Goal: Navigation & Orientation: Go to known website

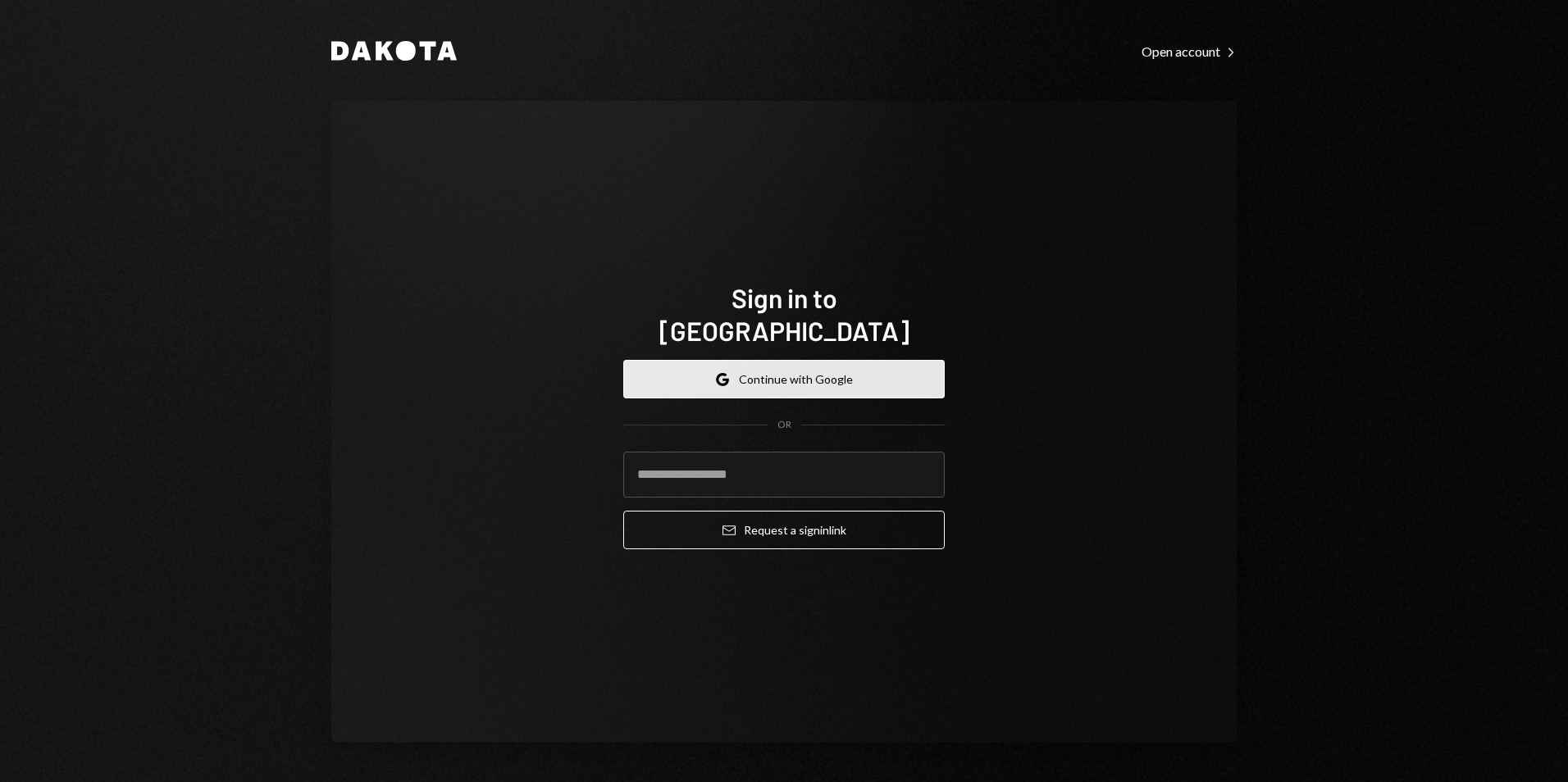
click at [824, 369] on button "Google Continue with Google" at bounding box center [784, 379] width 321 height 39
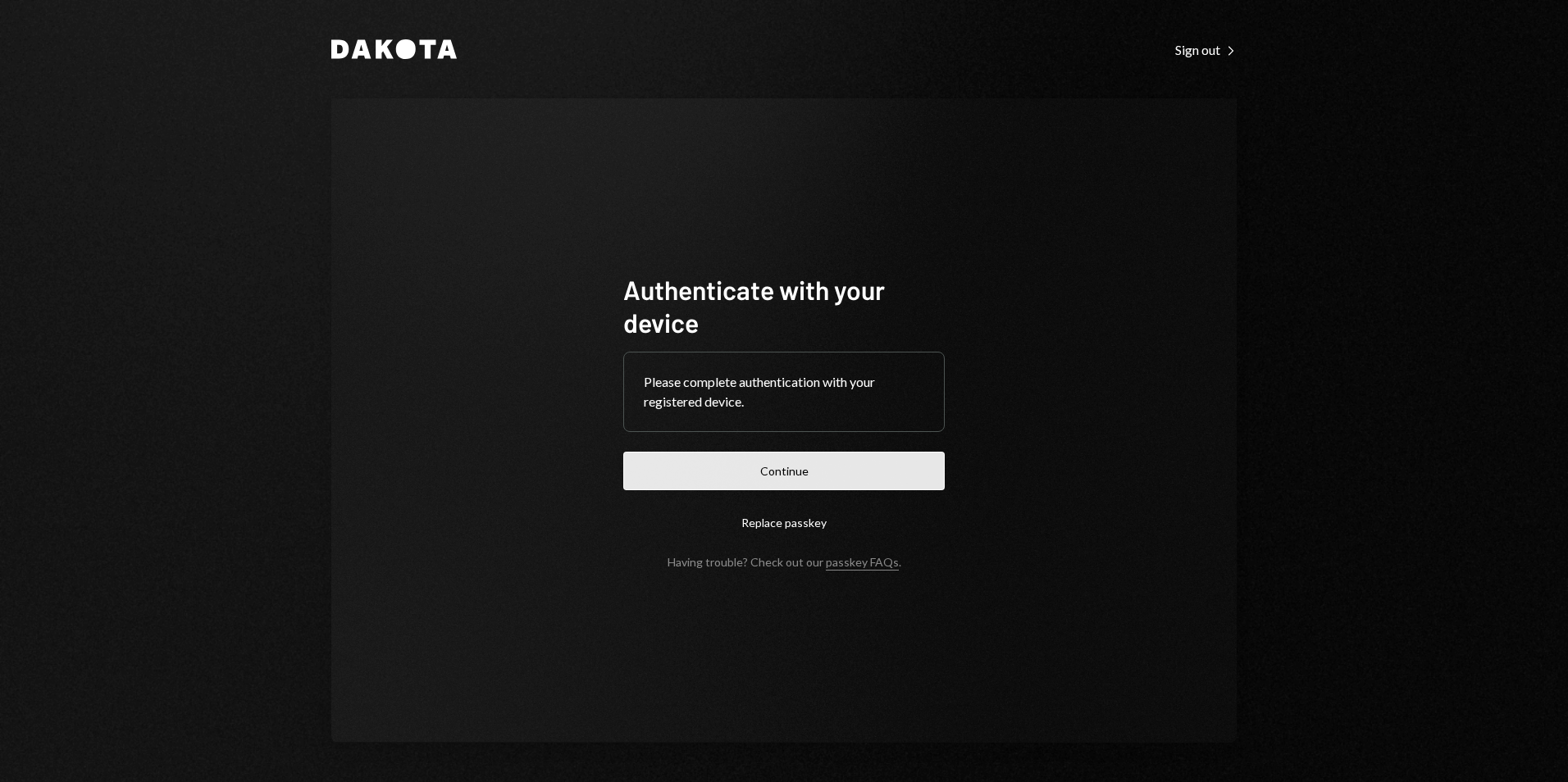
click at [774, 487] on button "Continue" at bounding box center [784, 471] width 321 height 39
